Goal: Information Seeking & Learning: Find specific fact

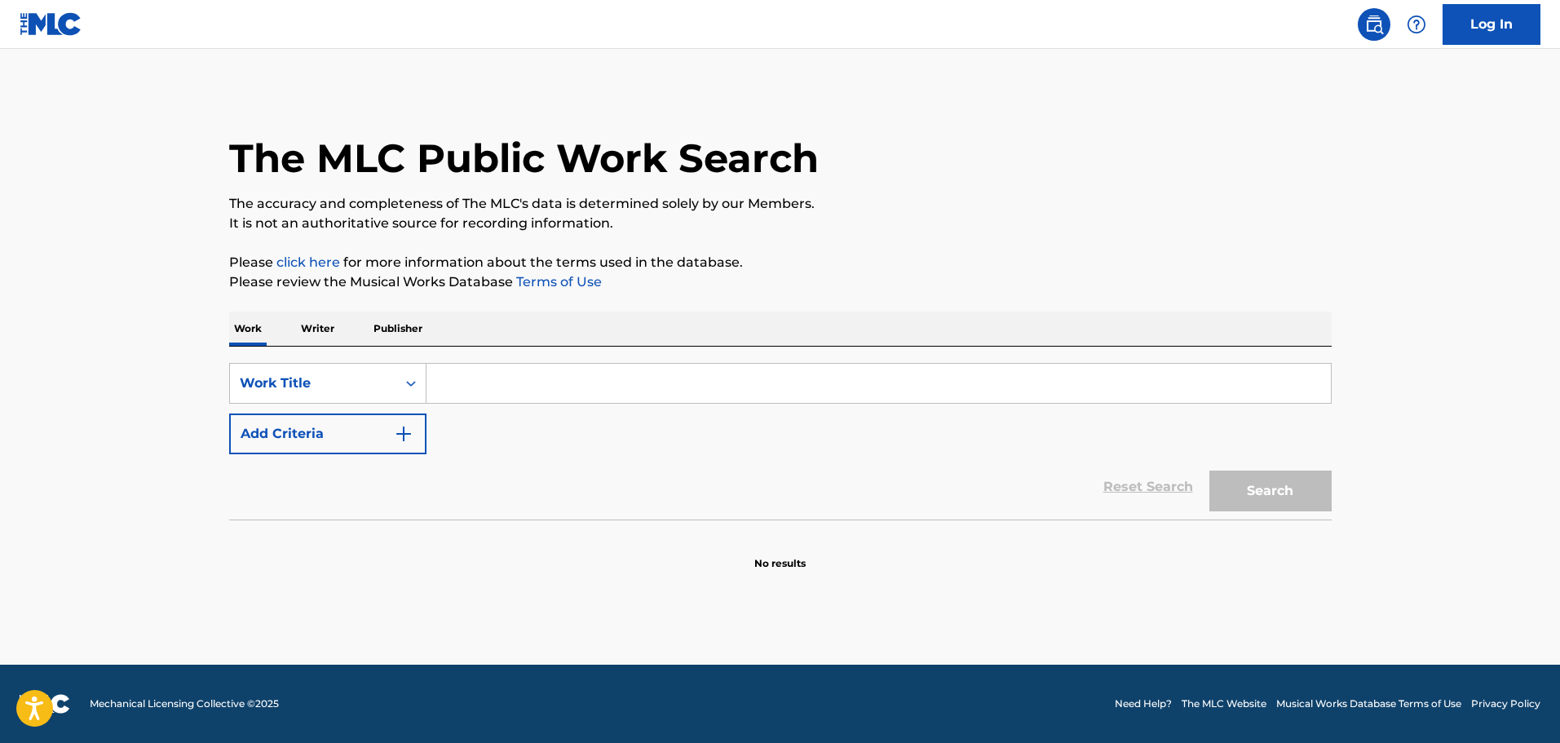
click at [507, 360] on div "SearchWithCriteria65398d9b-d8b7-4661-8283-e7bf10e8c484 Work Title Add Criteria …" at bounding box center [780, 432] width 1102 height 173
click at [514, 376] on input "Search Form" at bounding box center [878, 383] width 904 height 39
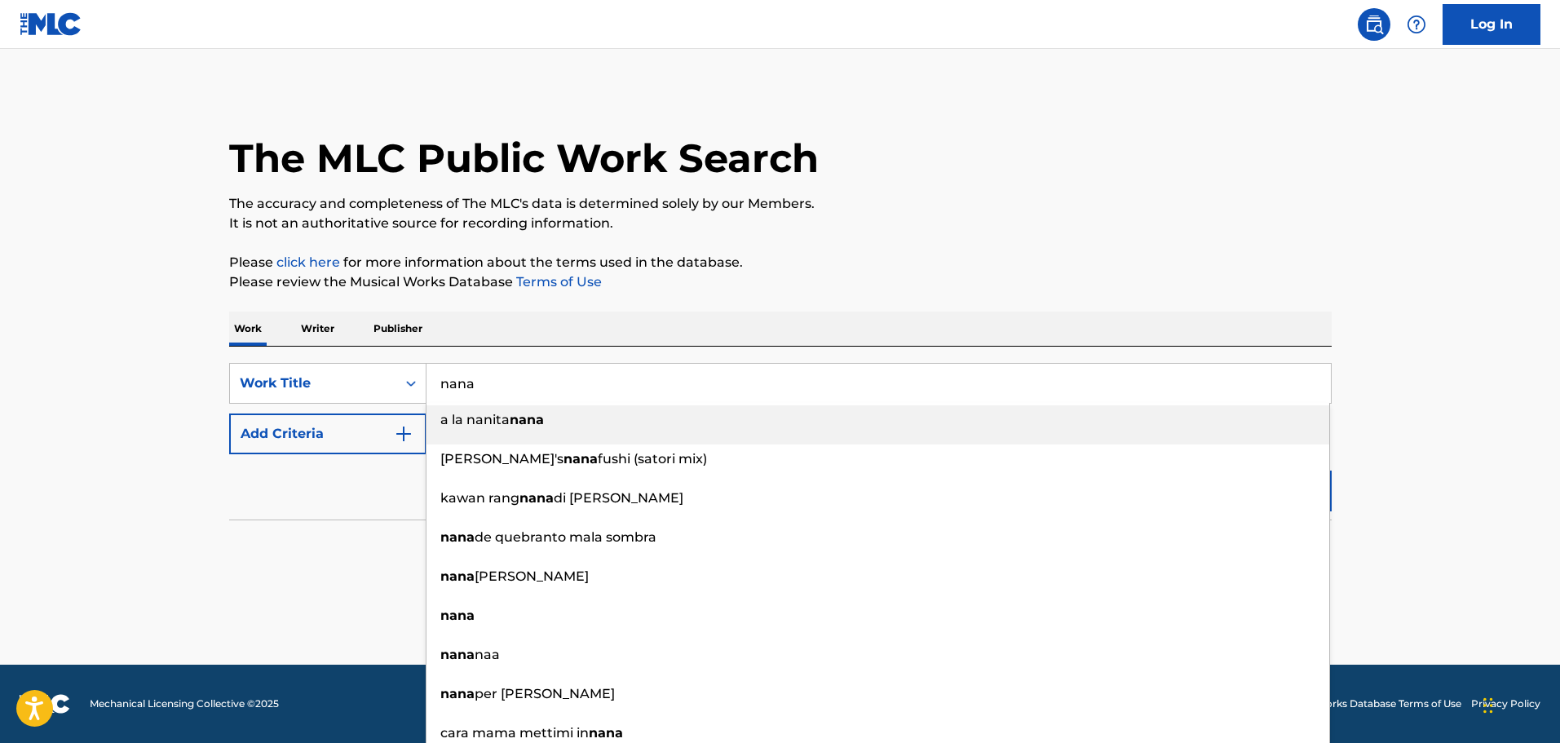
click at [514, 377] on input "nana" at bounding box center [878, 383] width 904 height 39
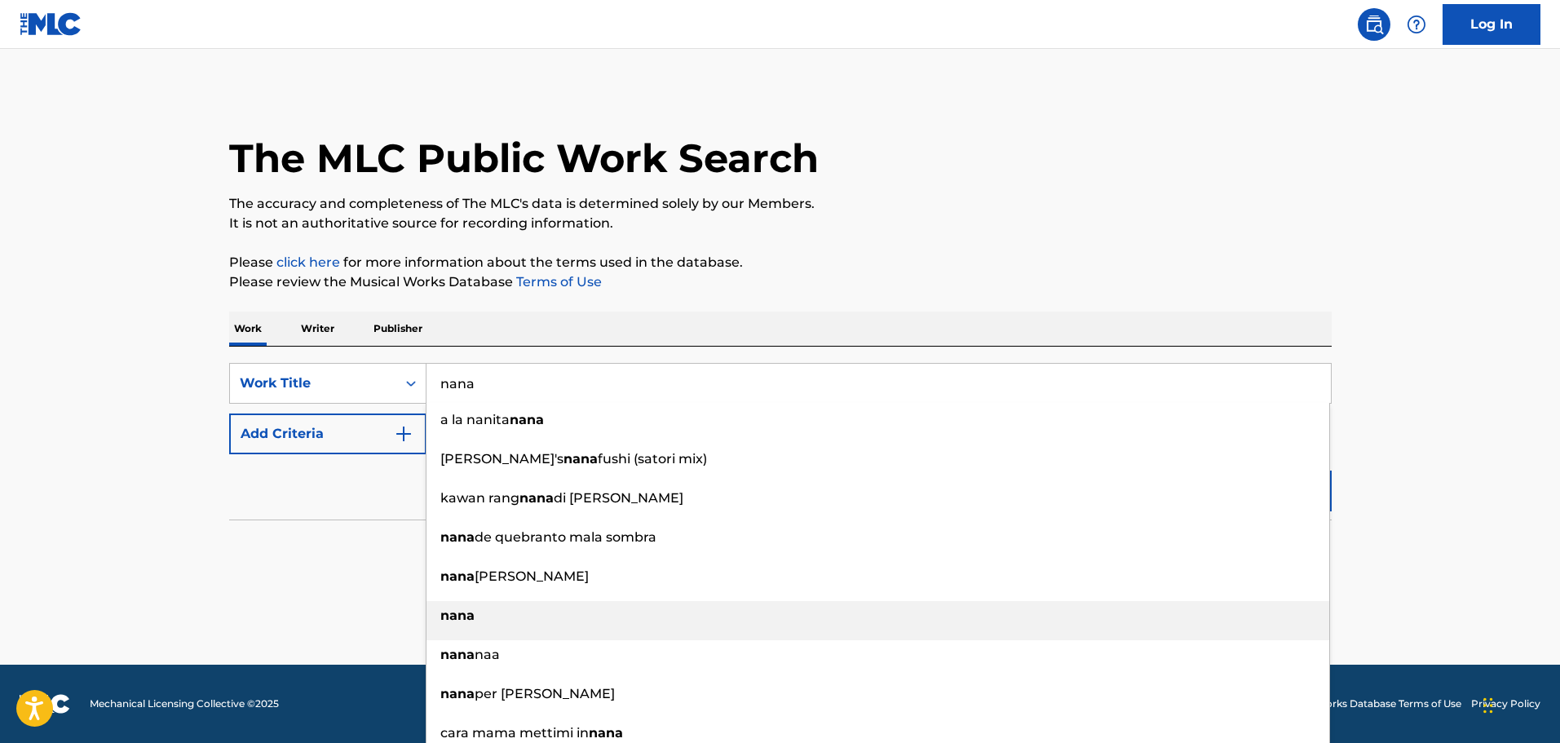
type input "nana"
click at [489, 632] on li "nana" at bounding box center [877, 620] width 902 height 39
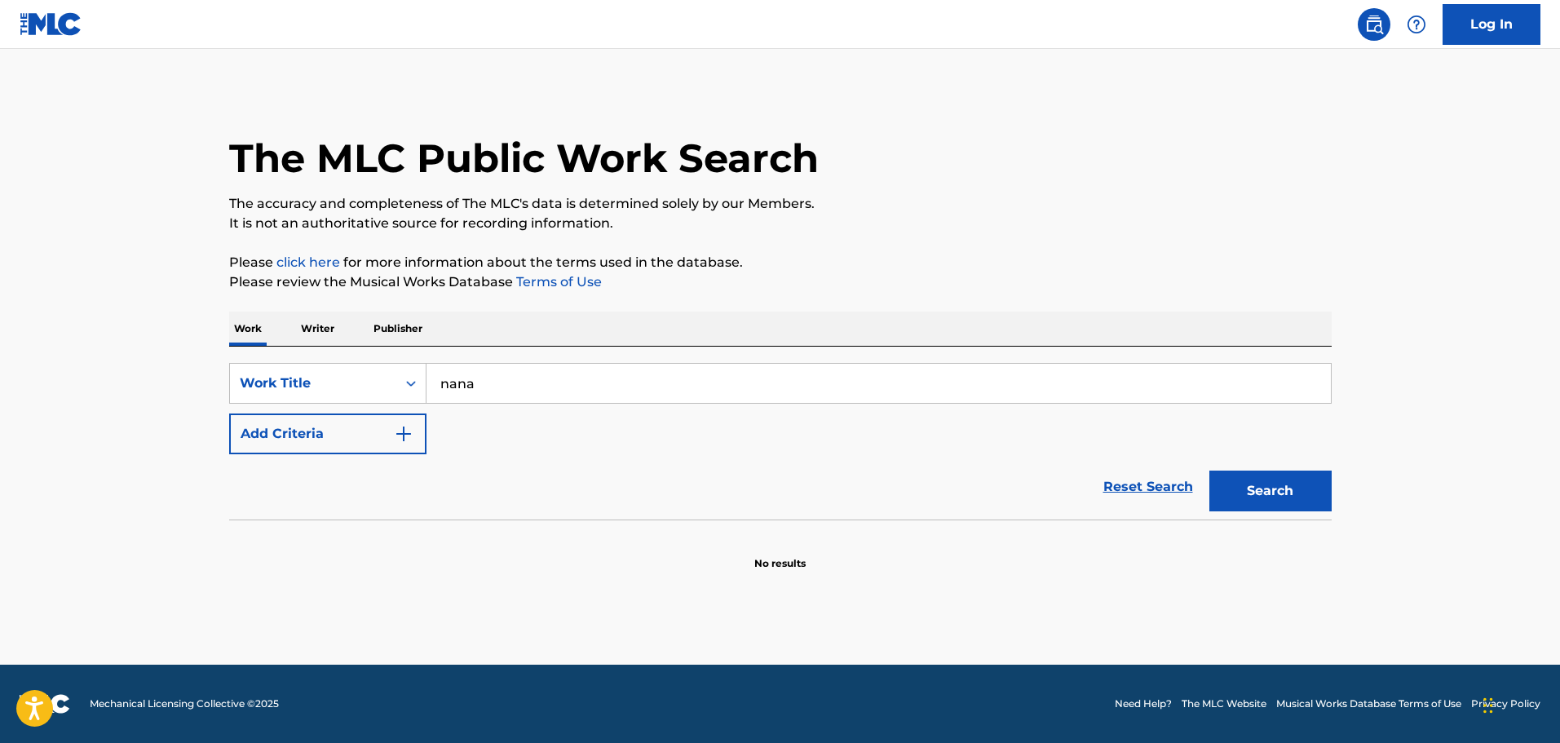
click at [321, 448] on button "Add Criteria" at bounding box center [327, 433] width 197 height 41
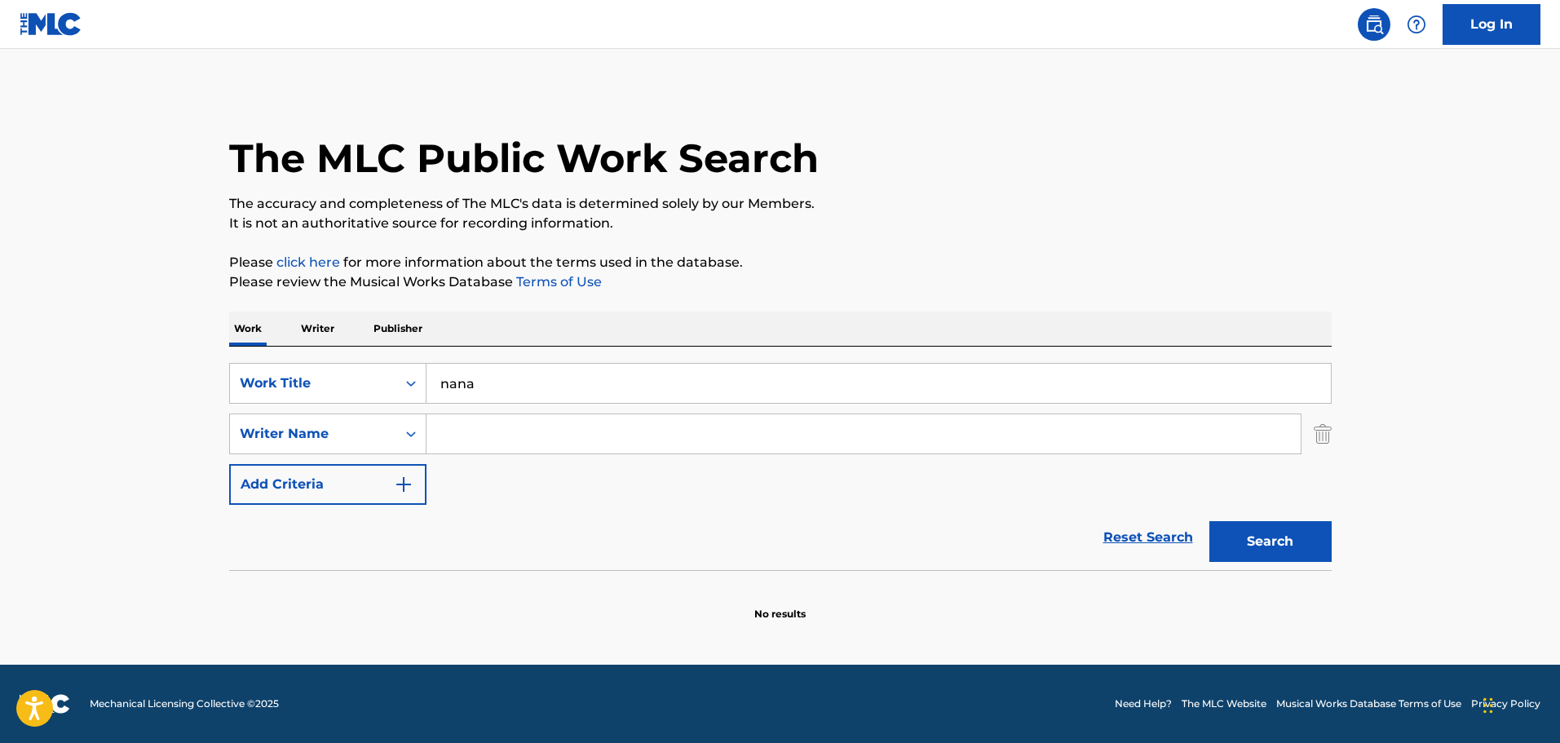
click at [602, 428] on input "Search Form" at bounding box center [863, 433] width 874 height 39
paste input "[PERSON_NAME]"
click at [1282, 538] on button "Search" at bounding box center [1270, 541] width 122 height 41
drag, startPoint x: 517, startPoint y: 430, endPoint x: 889, endPoint y: 410, distance: 373.1
click at [889, 410] on div "SearchWithCriteria65398d9b-d8b7-4661-8283-e7bf10e8c484 Work Title nana SearchWi…" at bounding box center [780, 434] width 1102 height 142
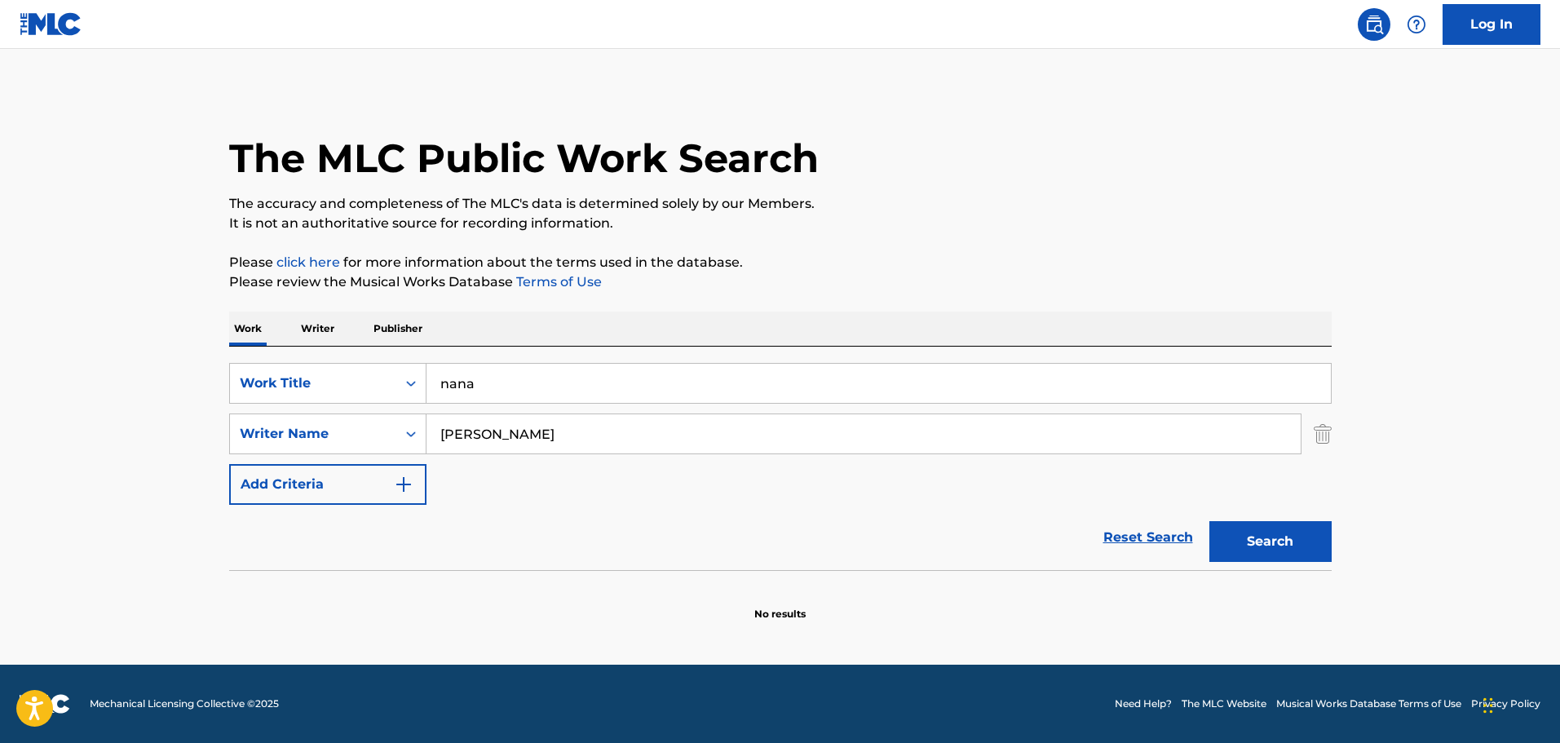
click at [1209, 521] on button "Search" at bounding box center [1270, 541] width 122 height 41
click at [1299, 541] on button "Search" at bounding box center [1270, 541] width 122 height 41
drag, startPoint x: 535, startPoint y: 435, endPoint x: -51, endPoint y: 394, distance: 587.6
click at [0, 394] on html "Accessibility Screen-Reader Guide, Feedback, and Issue Reporting | New window C…" at bounding box center [780, 371] width 1560 height 743
click at [1209, 521] on button "Search" at bounding box center [1270, 541] width 122 height 41
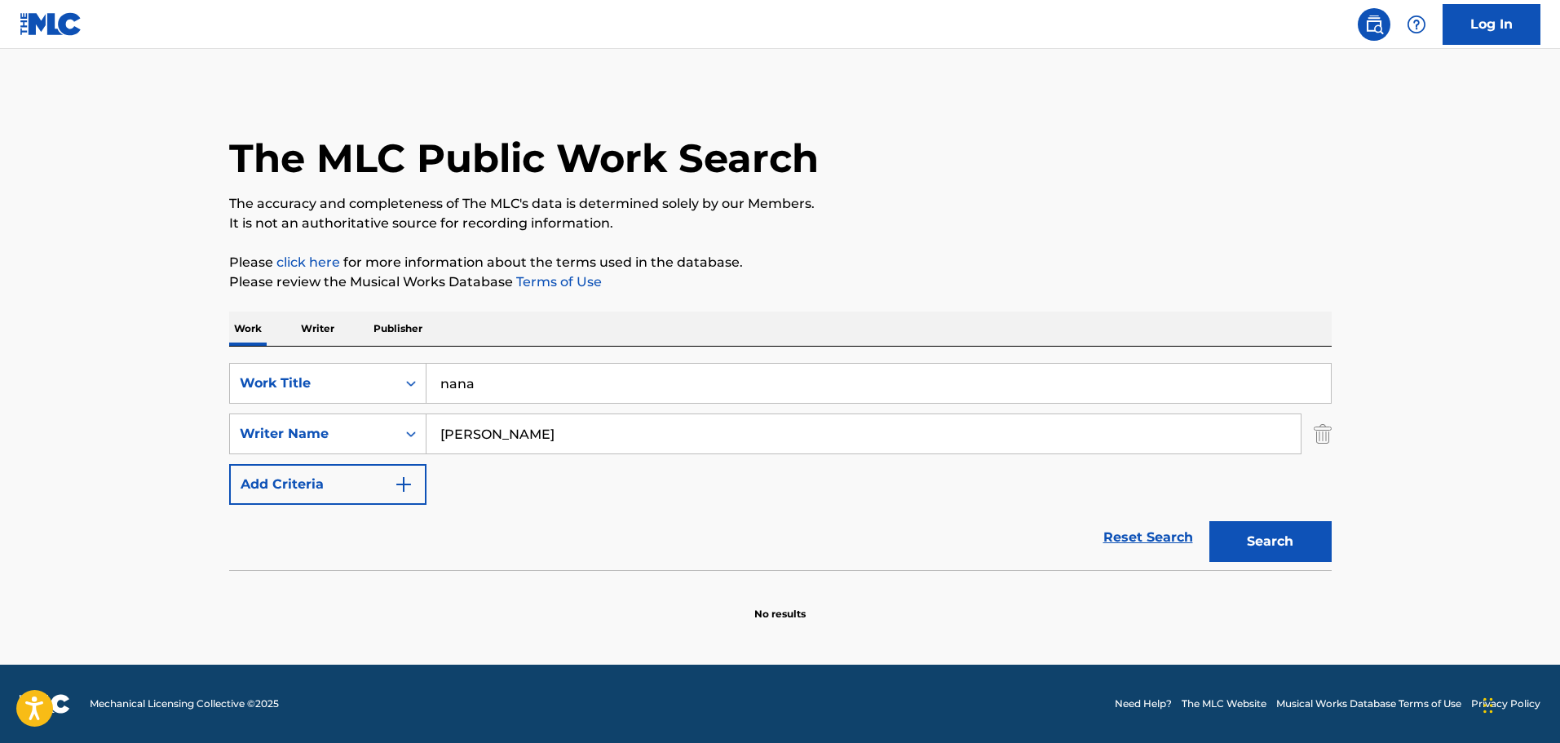
drag, startPoint x: 519, startPoint y: 443, endPoint x: -13, endPoint y: 373, distance: 536.0
click at [0, 373] on html "Accessibility Screen-Reader Guide, Feedback, and Issue Reporting | New window C…" at bounding box center [780, 371] width 1560 height 743
click at [1209, 521] on button "Search" at bounding box center [1270, 541] width 122 height 41
click at [469, 436] on input "[PERSON_NAME]" at bounding box center [863, 433] width 874 height 39
drag, startPoint x: 469, startPoint y: 436, endPoint x: 274, endPoint y: 391, distance: 199.9
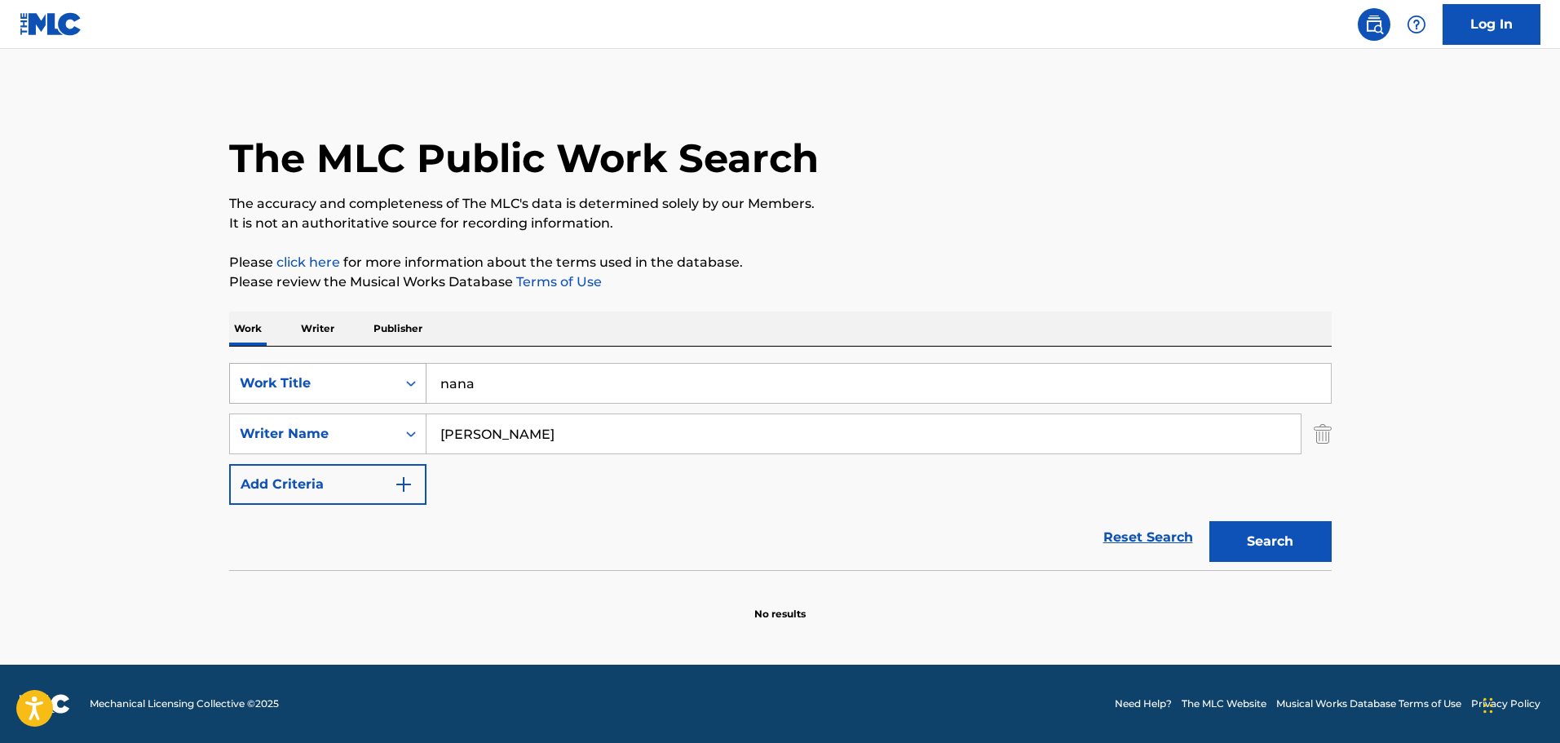
click at [279, 395] on div "SearchWithCriteria65398d9b-d8b7-4661-8283-e7bf10e8c484 Work Title nana SearchWi…" at bounding box center [780, 434] width 1102 height 142
click at [459, 446] on input "[PERSON_NAME]" at bounding box center [863, 433] width 874 height 39
drag, startPoint x: 473, startPoint y: 427, endPoint x: 366, endPoint y: 407, distance: 108.7
click at [366, 407] on div "SearchWithCriteria65398d9b-d8b7-4661-8283-e7bf10e8c484 Work Title nana SearchWi…" at bounding box center [780, 434] width 1102 height 142
type input "[PERSON_NAME]"
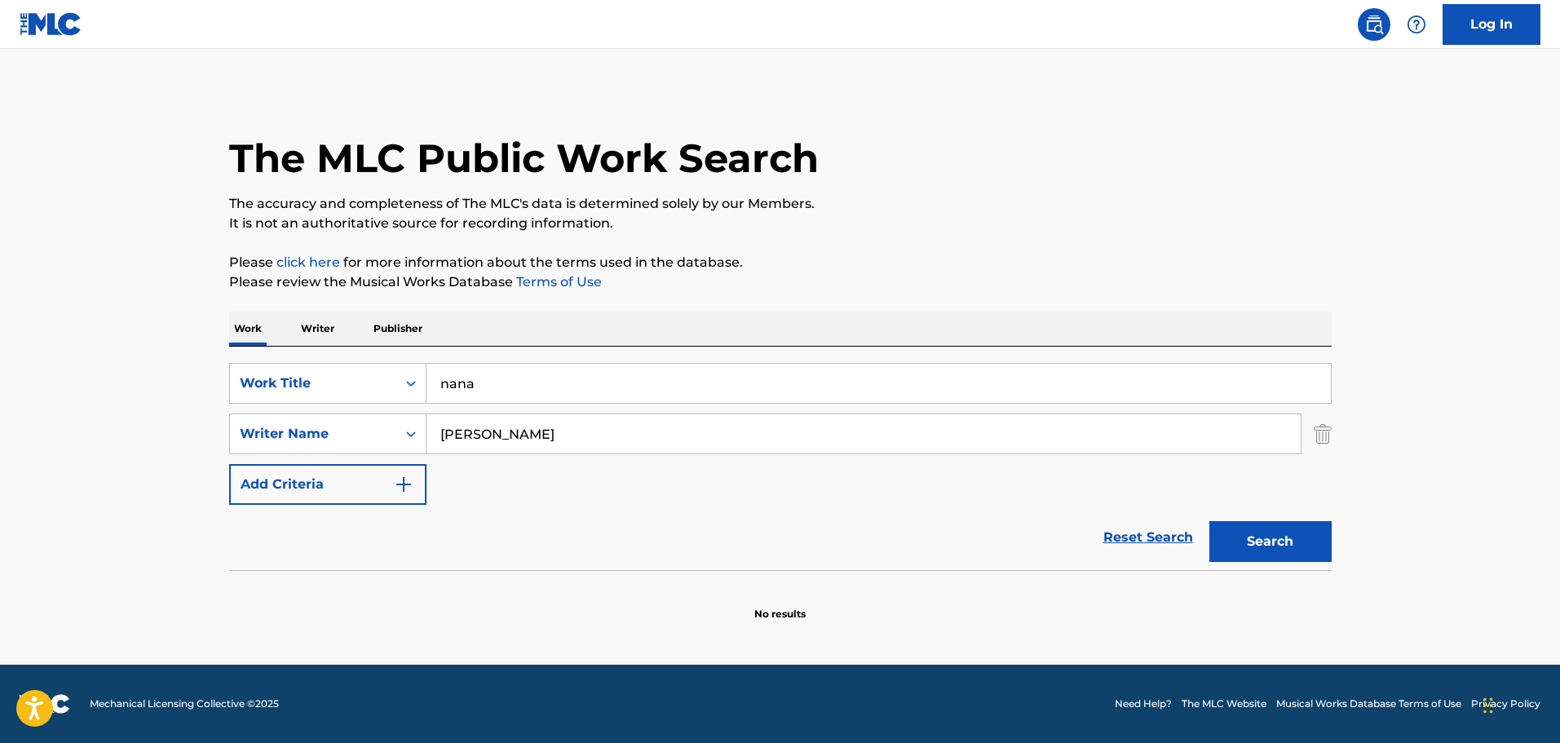
click at [1209, 521] on button "Search" at bounding box center [1270, 541] width 122 height 41
click at [1249, 535] on button "Search" at bounding box center [1270, 541] width 122 height 41
